Goal: Answer question/provide support: Share knowledge or assist other users

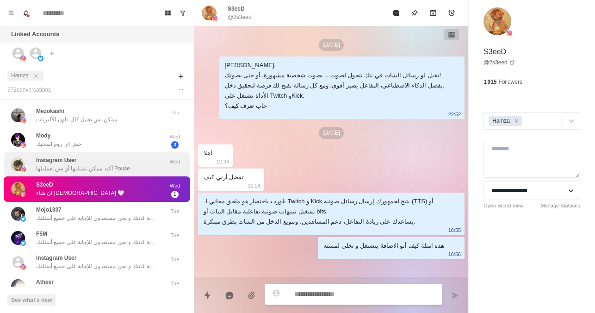
scroll to position [340, 0]
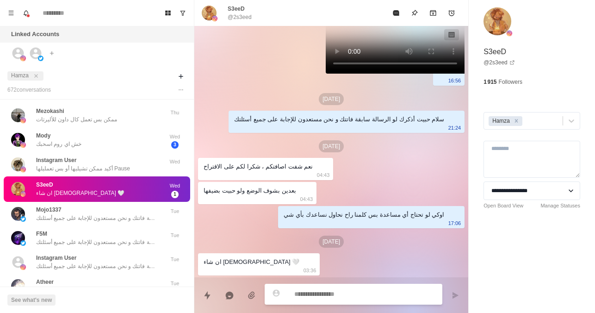
type textarea "*"
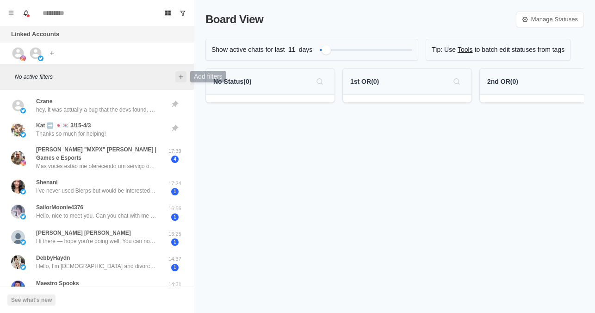
click at [179, 73] on icon "Add filters" at bounding box center [180, 76] width 7 height 7
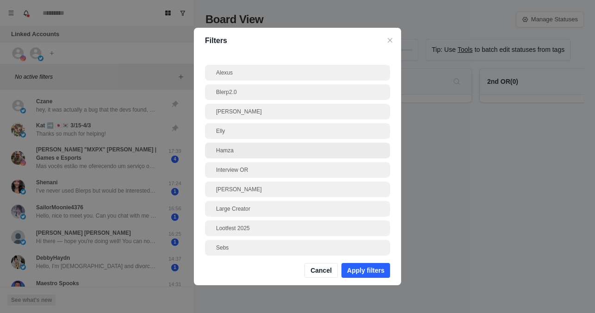
click at [229, 155] on div "Hamza" at bounding box center [297, 151] width 185 height 16
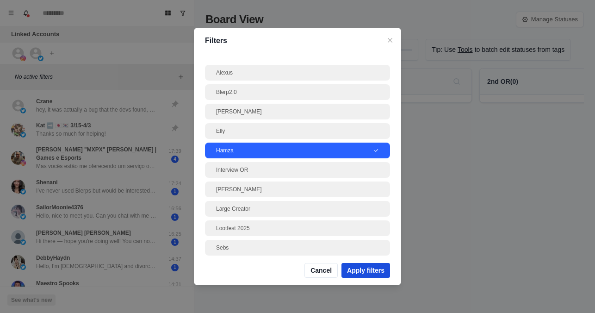
click at [355, 269] on button "Apply filters" at bounding box center [365, 270] width 49 height 15
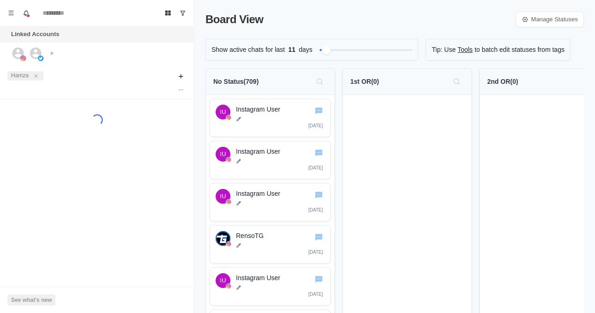
click at [157, 115] on div "Loading..." at bounding box center [97, 119] width 186 height 11
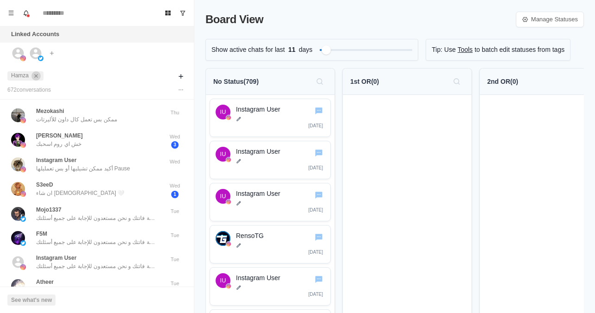
click at [36, 76] on icon "close" at bounding box center [35, 75] width 3 height 3
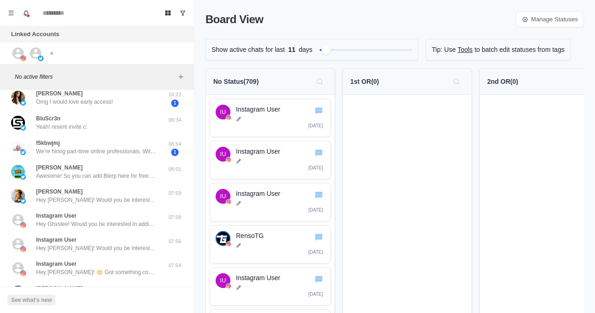
scroll to position [341, 0]
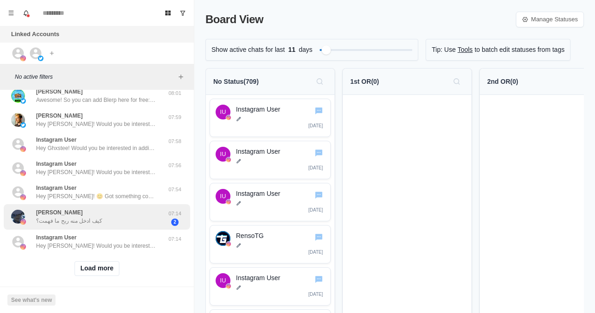
click at [88, 217] on p "كيف ادخل منه ربح ما فهمت؟" at bounding box center [69, 221] width 66 height 8
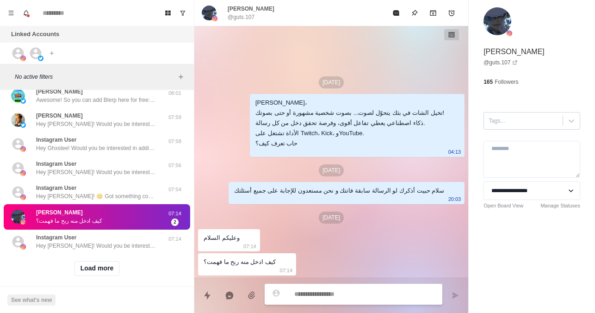
click at [550, 125] on div at bounding box center [523, 121] width 69 height 10
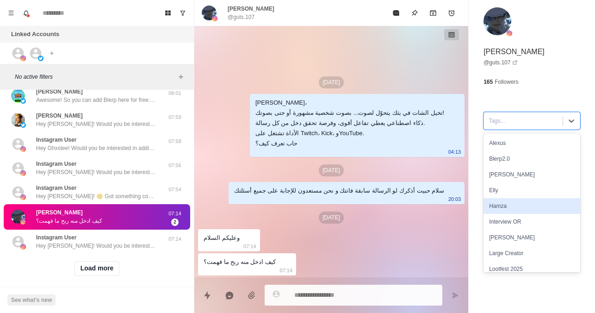
click at [512, 201] on div "Hamza" at bounding box center [532, 206] width 97 height 16
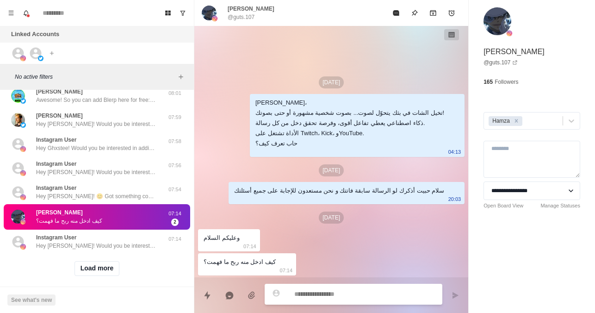
click at [332, 297] on textarea at bounding box center [364, 293] width 141 height 13
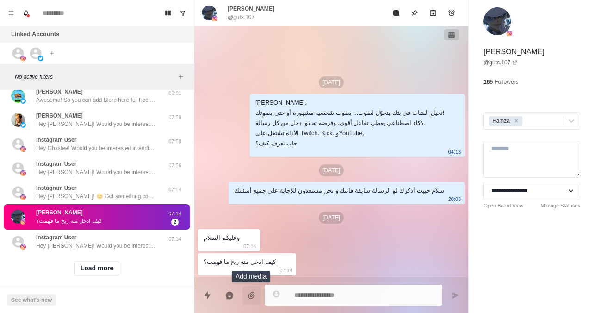
click at [254, 296] on icon "Add media" at bounding box center [251, 295] width 9 height 9
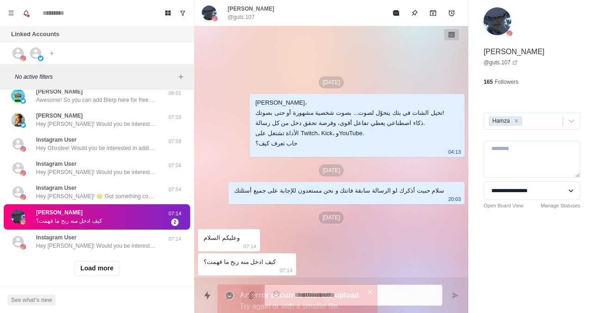
click at [322, 286] on body "Board View Tools Archived Chats Mark many as read Keyboard shortcuts Team Setti…" at bounding box center [297, 156] width 595 height 313
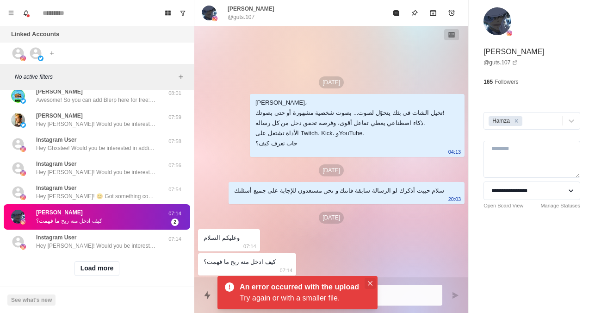
click at [369, 283] on icon "Close" at bounding box center [370, 283] width 5 height 5
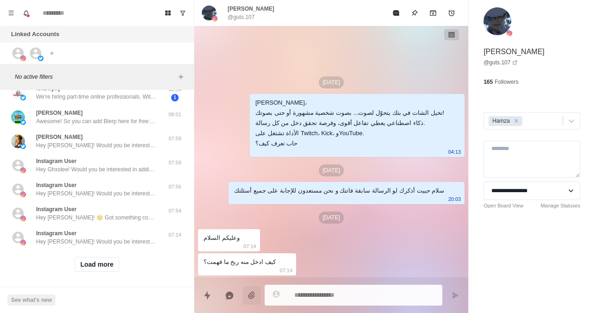
type textarea "*"
